Goal: Check status: Check status

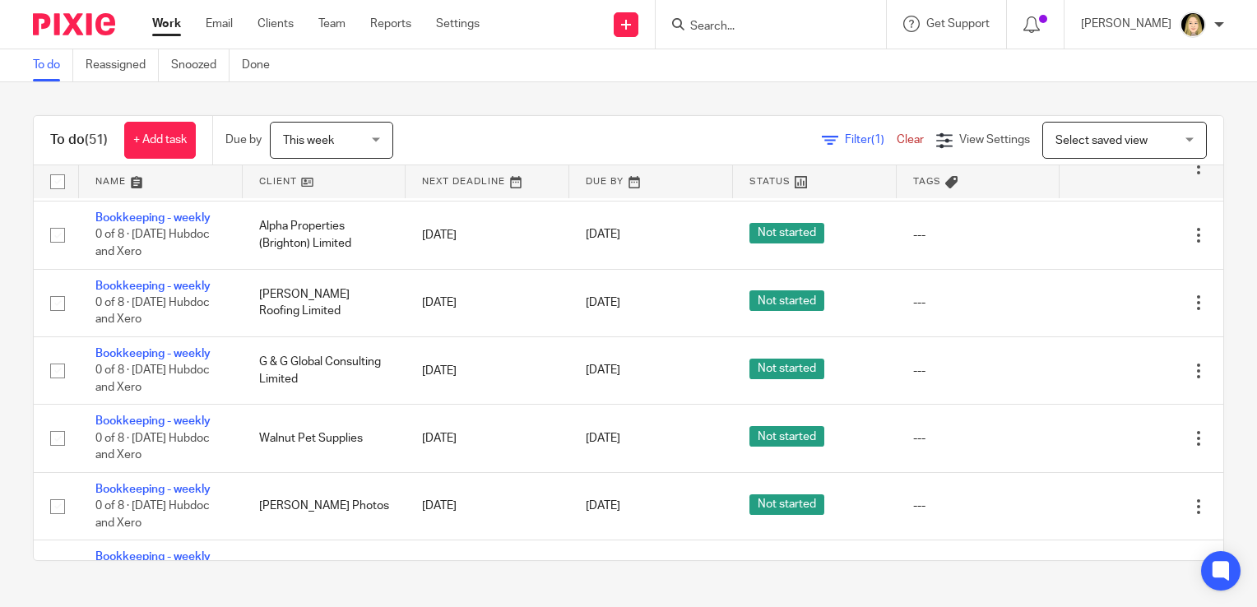
scroll to position [2087, 0]
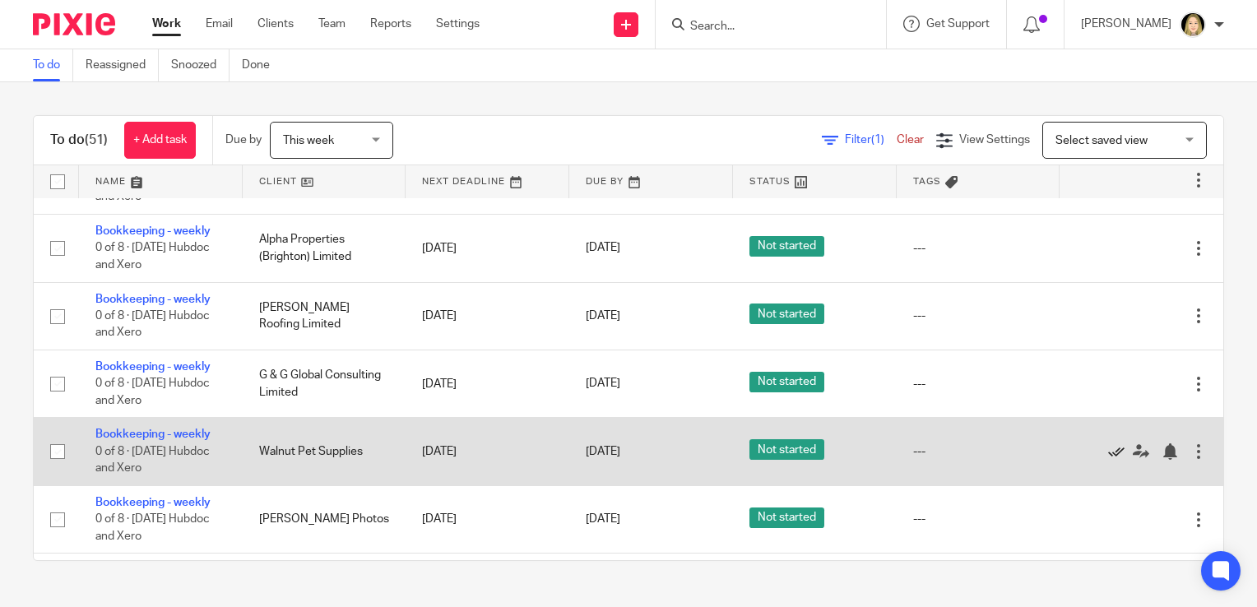
click at [1108, 460] on icon at bounding box center [1116, 451] width 16 height 16
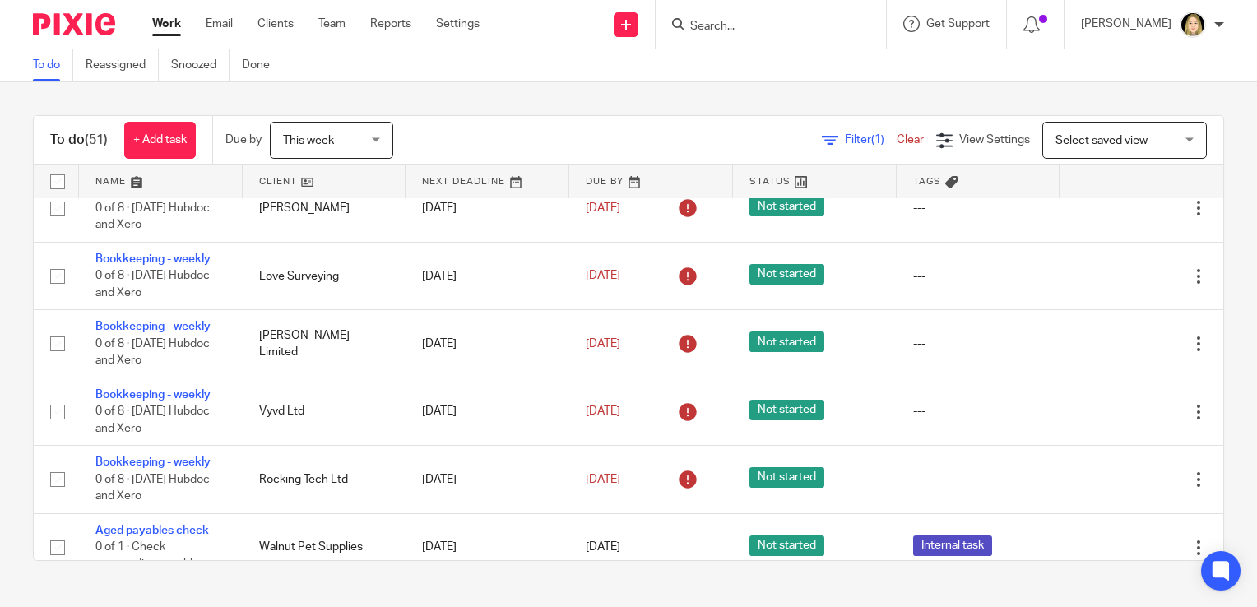
scroll to position [0, 0]
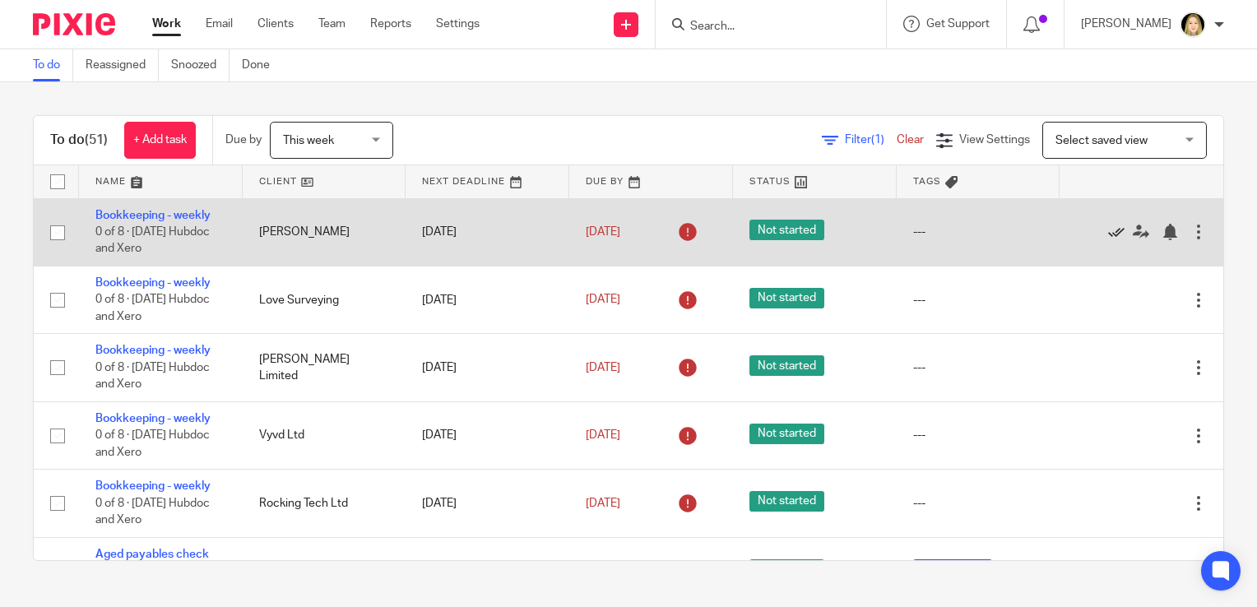
click at [1108, 234] on icon at bounding box center [1116, 232] width 16 height 16
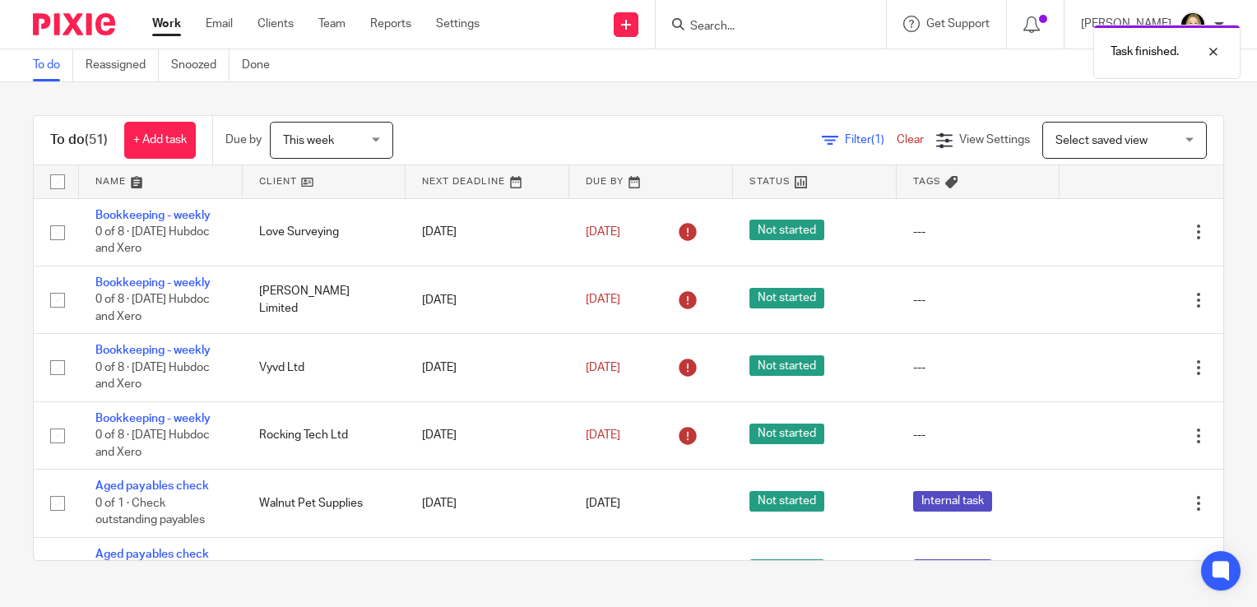
click at [1108, 234] on icon at bounding box center [1116, 232] width 16 height 16
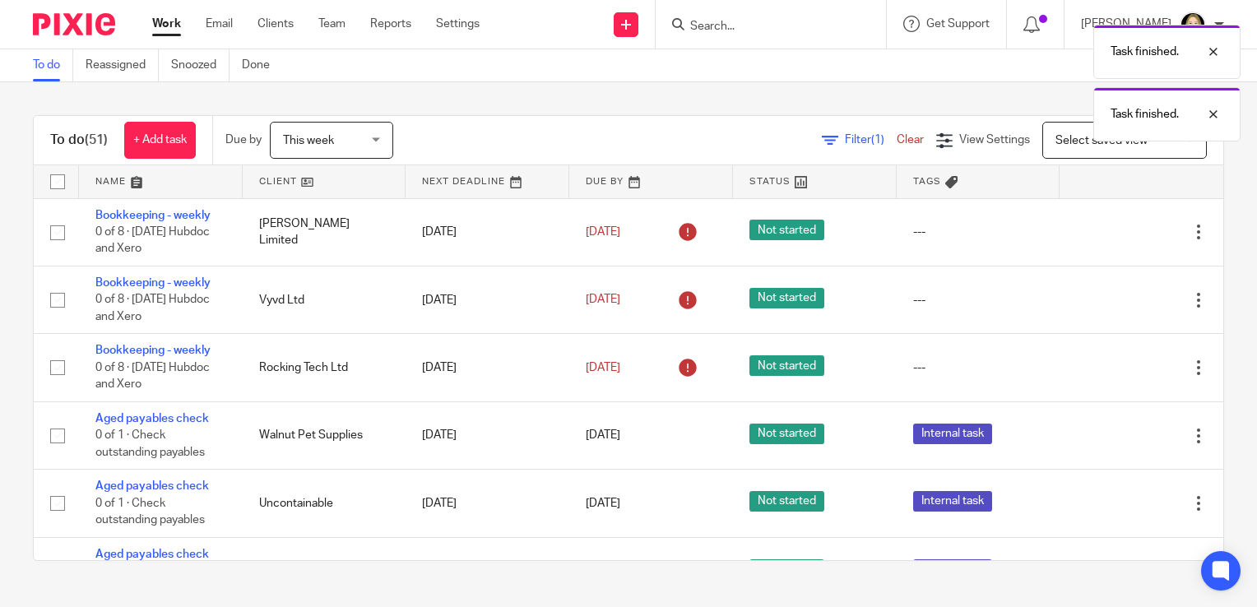
click at [1108, 234] on icon at bounding box center [1116, 232] width 16 height 16
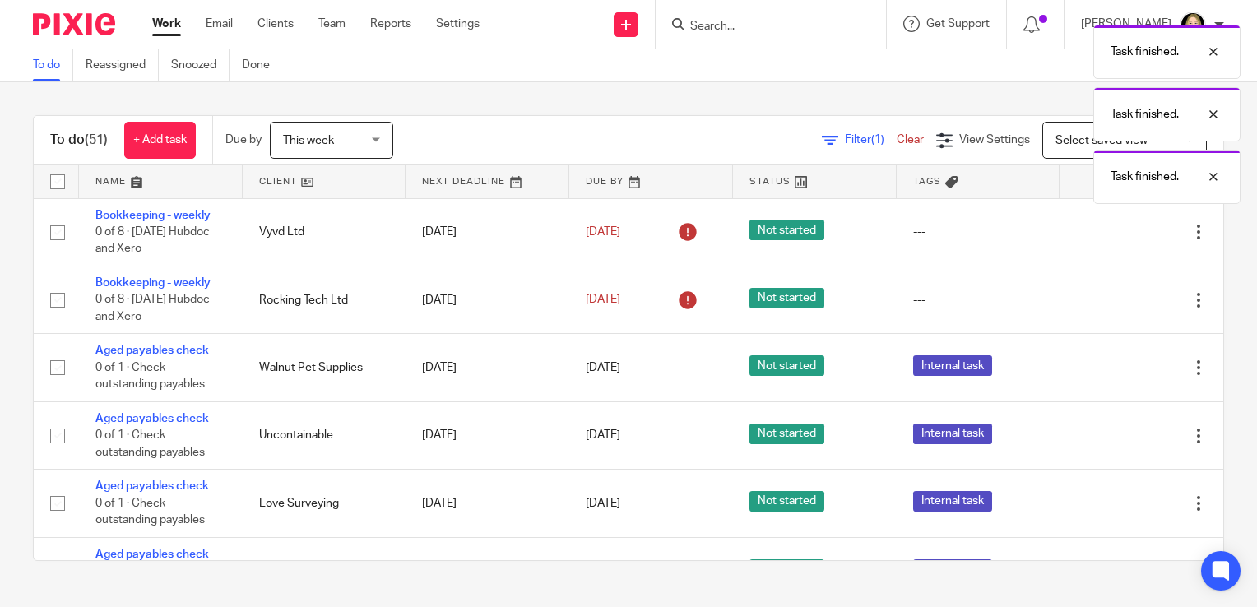
click at [1108, 234] on icon at bounding box center [1116, 232] width 16 height 16
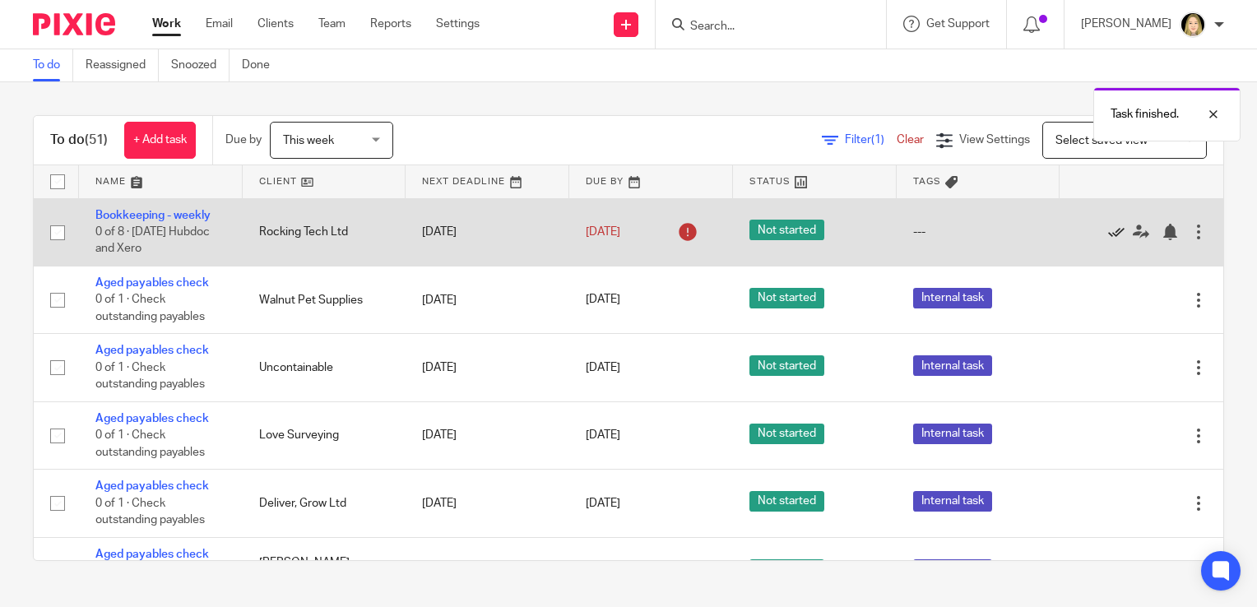
click at [1108, 234] on icon at bounding box center [1116, 232] width 16 height 16
